Goal: Transaction & Acquisition: Purchase product/service

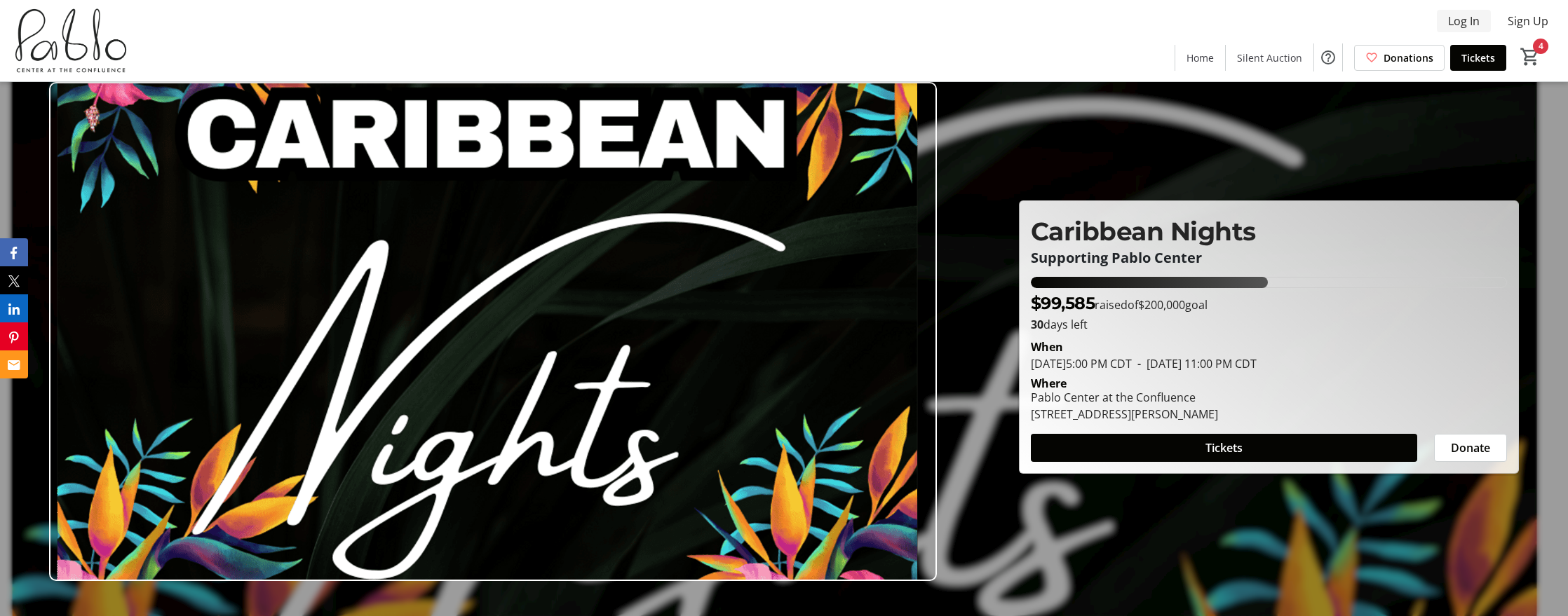
click at [1459, 20] on span "Log In" at bounding box center [1463, 21] width 31 height 17
